Goal: Task Accomplishment & Management: Use online tool/utility

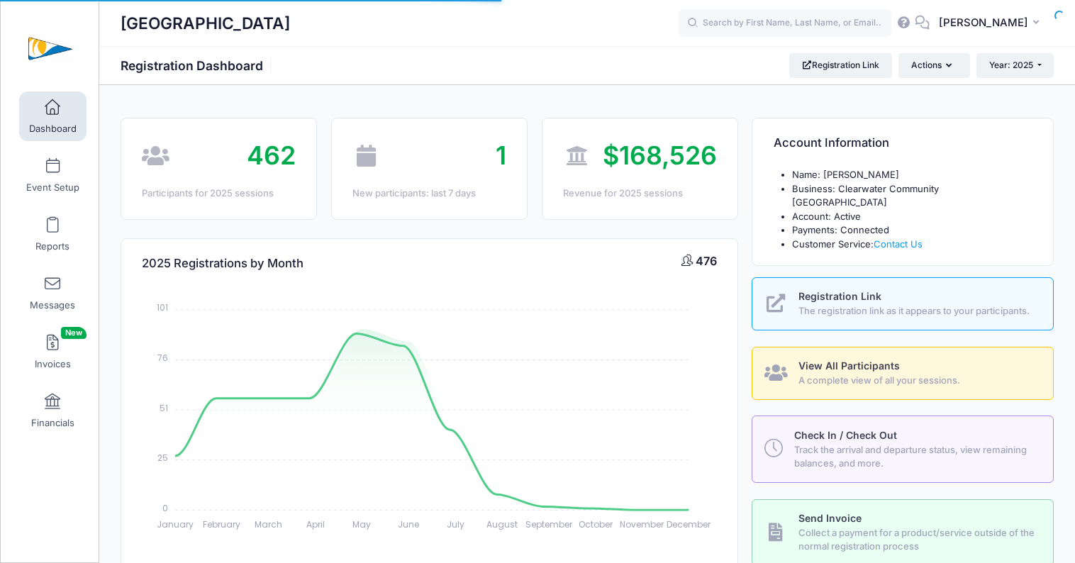
select select
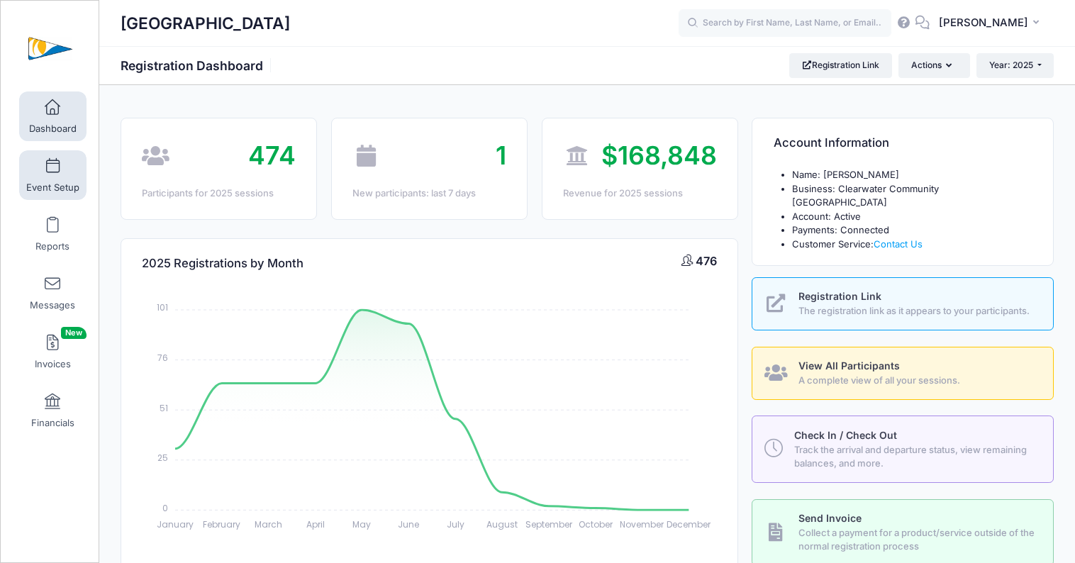
click at [62, 177] on link "Event Setup" at bounding box center [52, 175] width 67 height 50
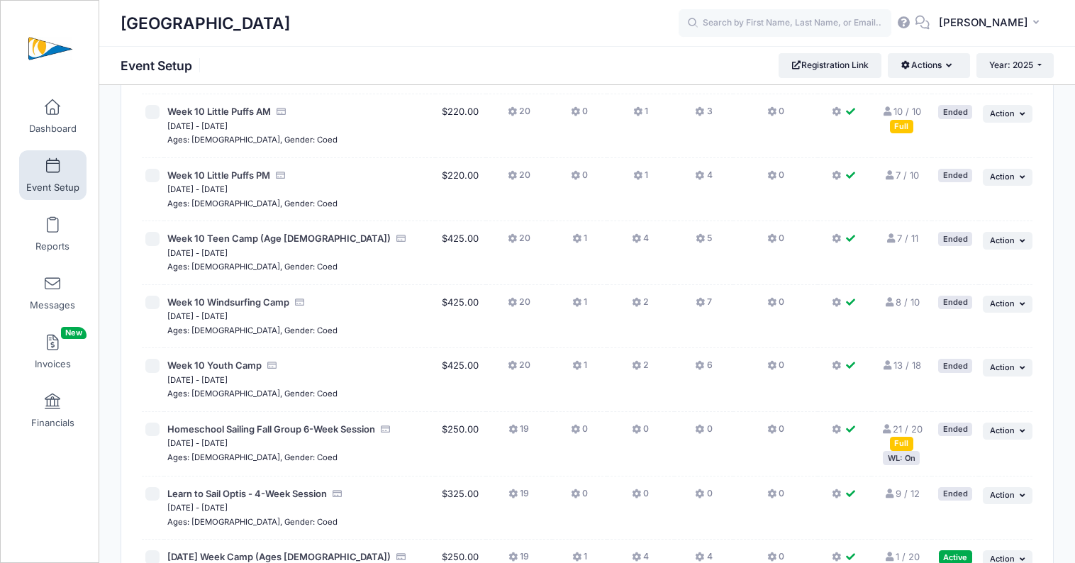
scroll to position [3137, 0]
